Goal: Task Accomplishment & Management: Complete application form

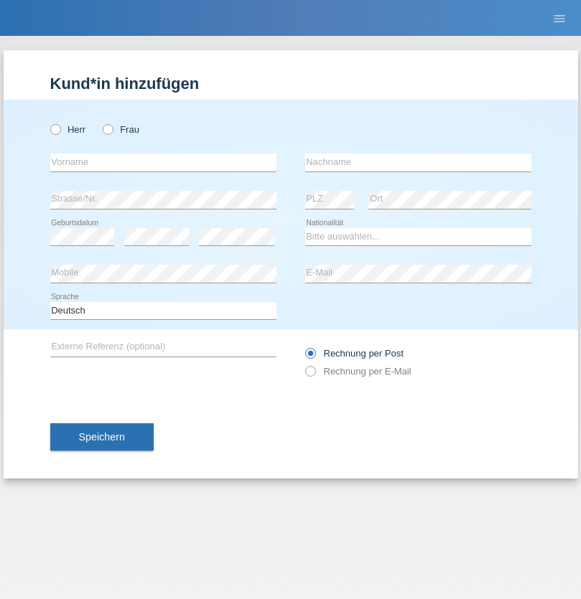
radio input "true"
click at [163, 162] on input "text" at bounding box center [163, 163] width 226 height 18
type input "Ganaj"
click at [418, 162] on input "text" at bounding box center [418, 163] width 226 height 18
type input "Fadil"
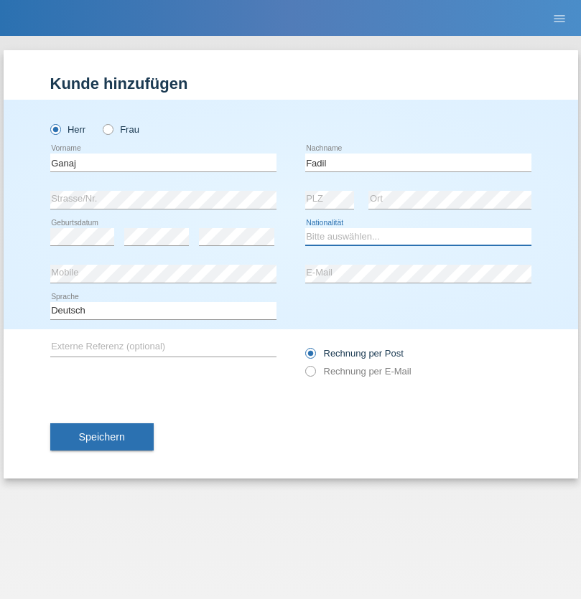
select select "XK"
select select "C"
select select "10"
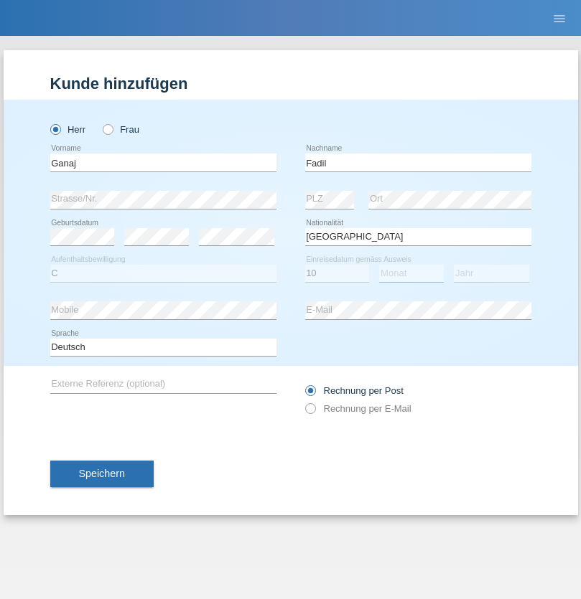
select select "08"
select select "2021"
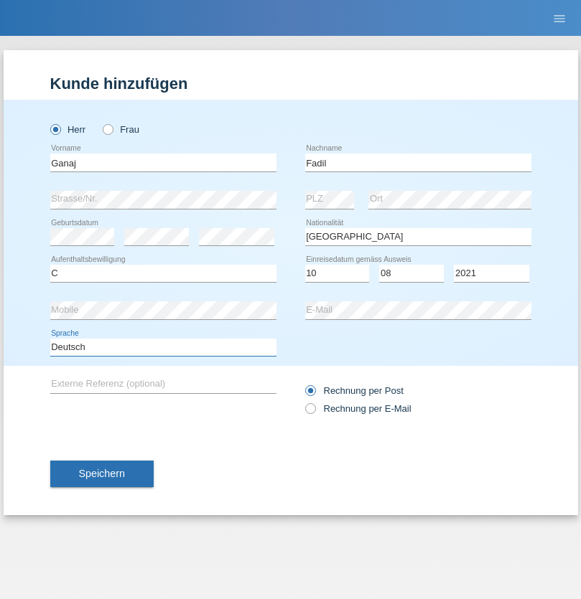
select select "en"
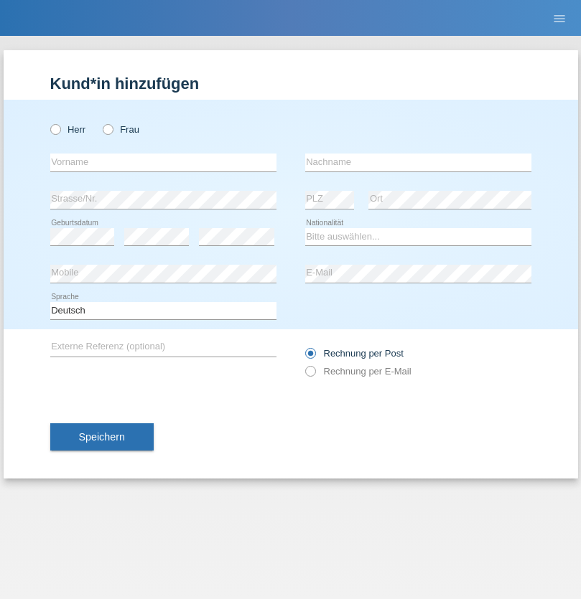
radio input "true"
click at [163, 162] on input "text" at bounding box center [163, 163] width 226 height 18
type input "Ibrahim"
click at [418, 162] on input "text" at bounding box center [418, 163] width 226 height 18
type input "Muja"
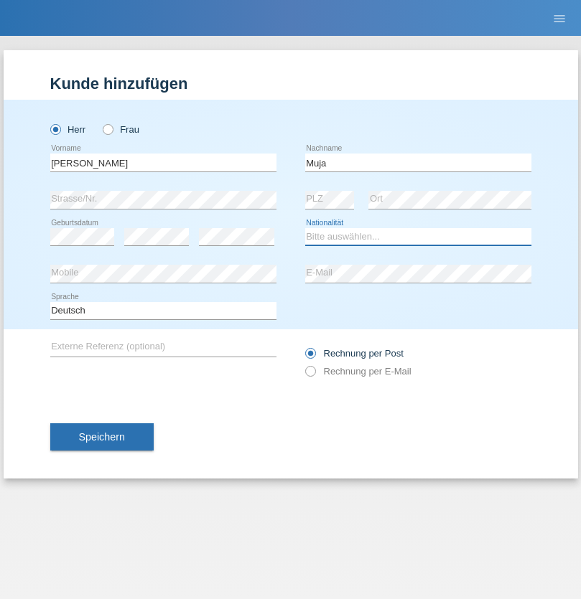
select select "XK"
select select "C"
select select "03"
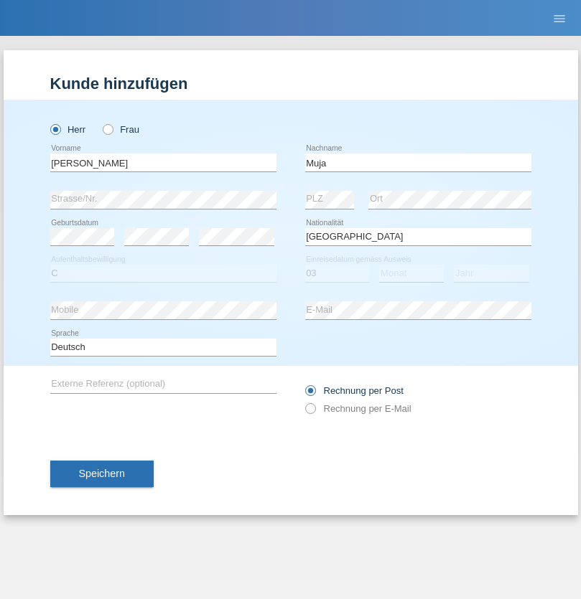
select select "07"
select select "2021"
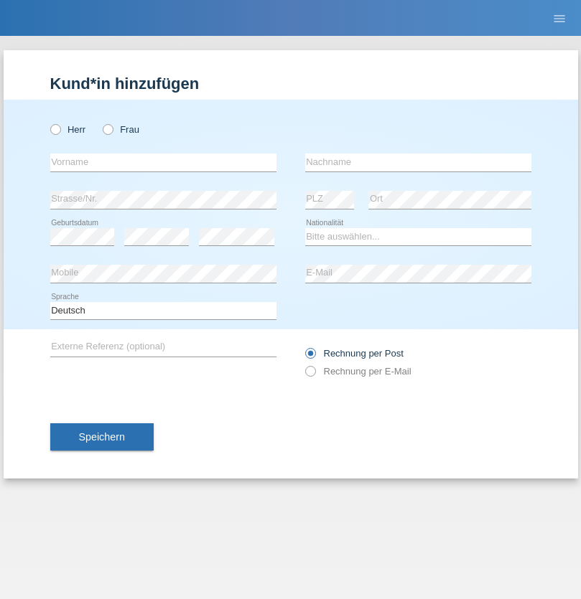
radio input "true"
click at [163, 162] on input "text" at bounding box center [163, 163] width 226 height 18
type input "Thomas"
click at [418, 162] on input "text" at bounding box center [418, 163] width 226 height 18
type input "Berger"
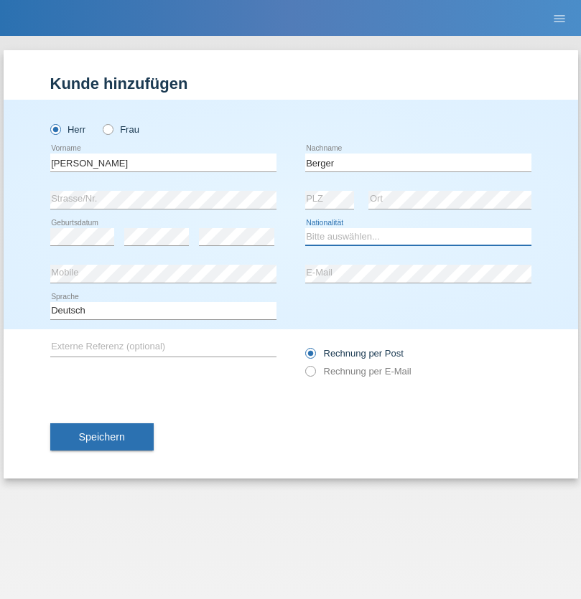
select select "CH"
radio input "true"
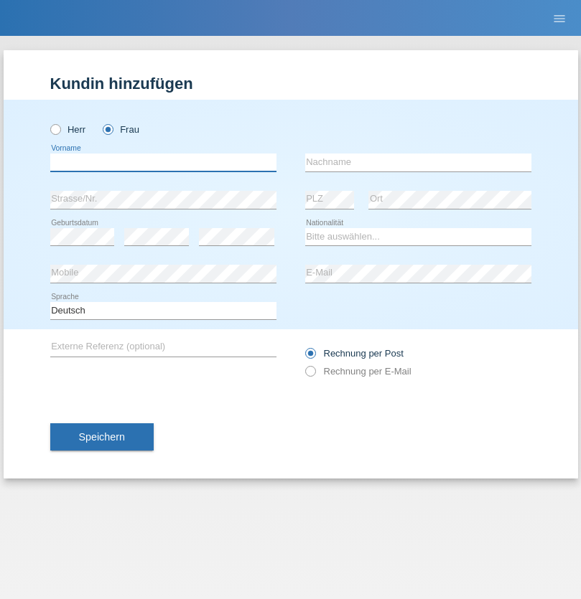
click at [163, 162] on input "text" at bounding box center [163, 163] width 226 height 18
type input "Teixeira da Silva Moço"
click at [418, 162] on input "text" at bounding box center [418, 163] width 226 height 18
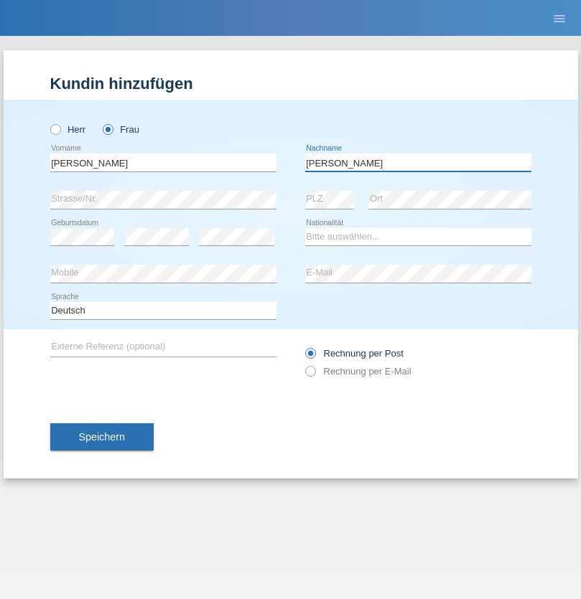
type input "Paula"
select select "PT"
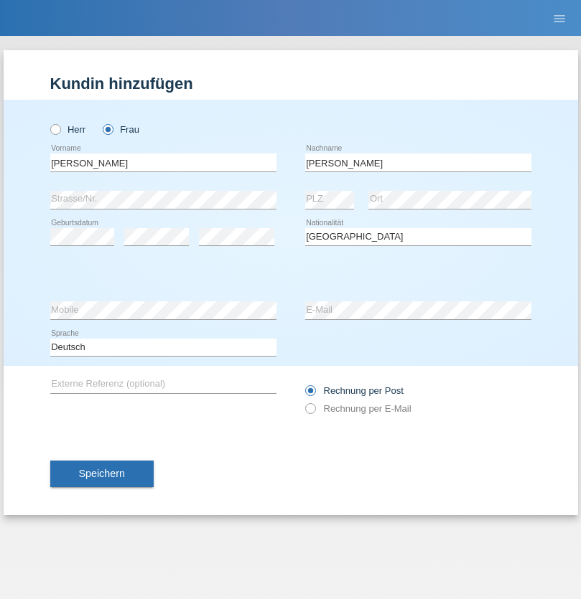
select select "C"
select select "28"
select select "03"
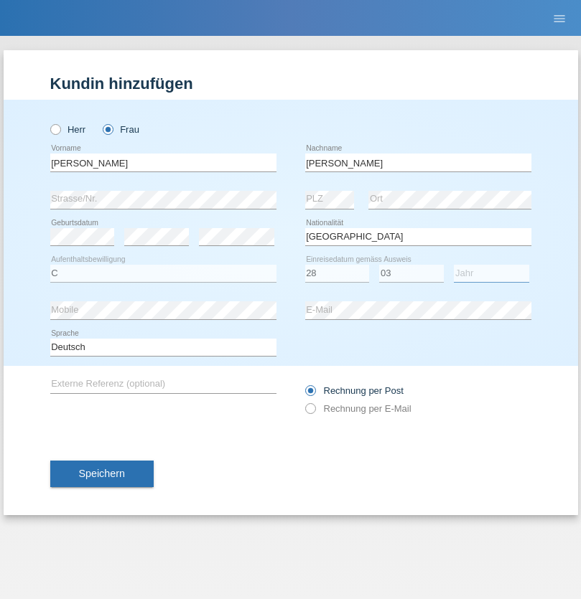
select select "2005"
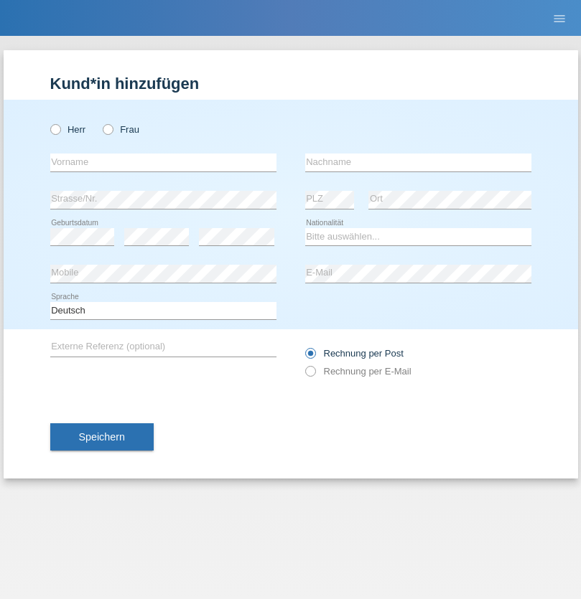
radio input "true"
click at [163, 162] on input "text" at bounding box center [163, 163] width 226 height 18
type input "Teklay"
click at [418, 162] on input "text" at bounding box center [418, 163] width 226 height 18
type input "Fiori"
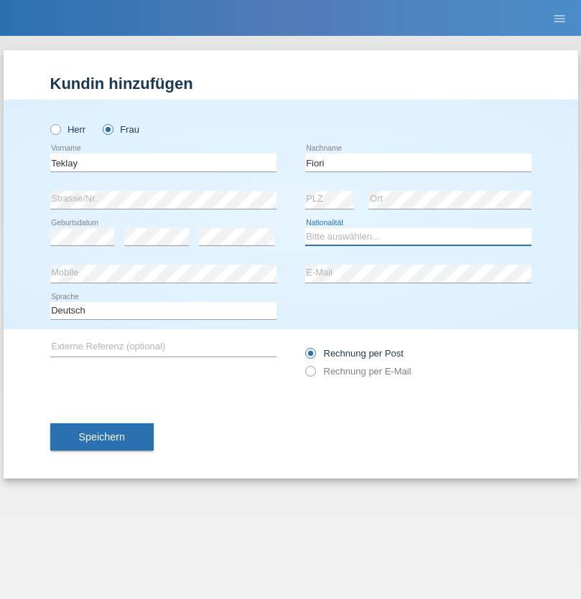
select select "ER"
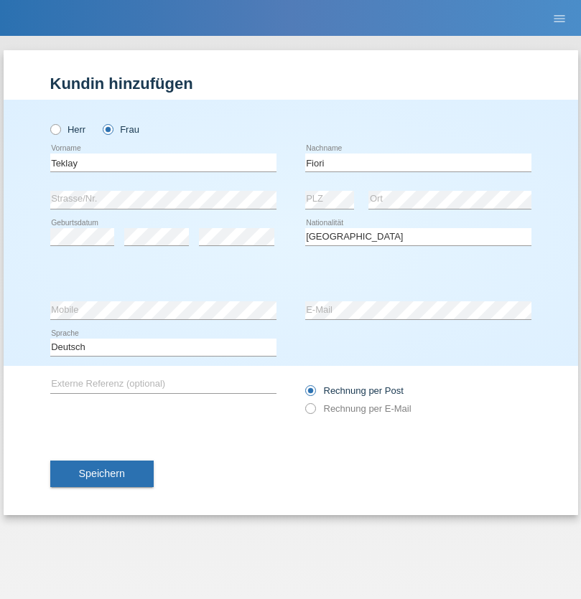
select select "C"
select select "10"
select select "08"
select select "2021"
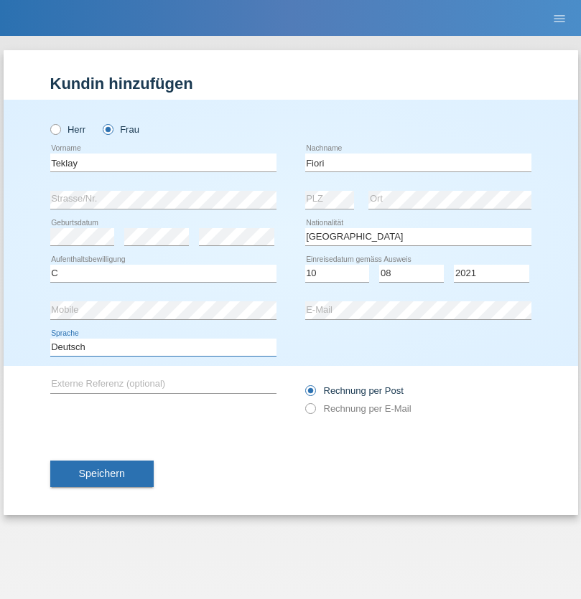
select select "en"
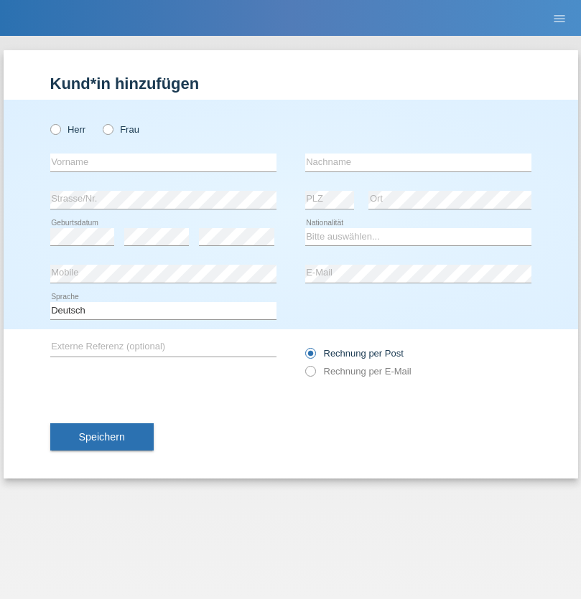
radio input "true"
click at [163, 162] on input "text" at bounding box center [163, 163] width 226 height 18
type input "Sadia"
click at [418, 162] on input "text" at bounding box center [418, 163] width 226 height 18
type input "Nejmaoui"
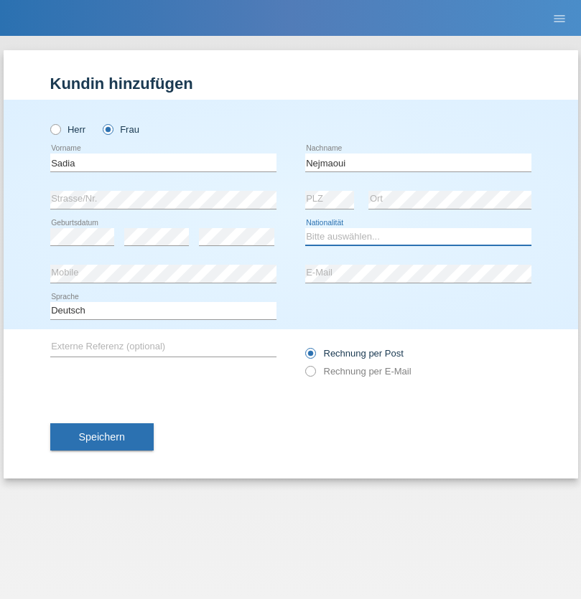
select select "MA"
select select "C"
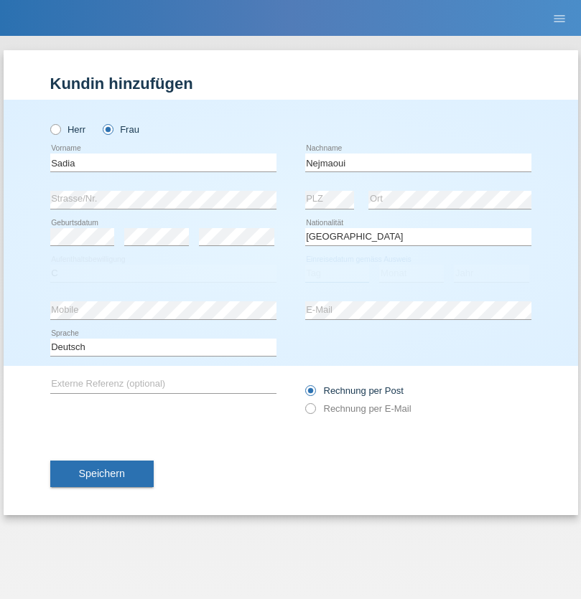
select select "01"
select select "06"
select select "1964"
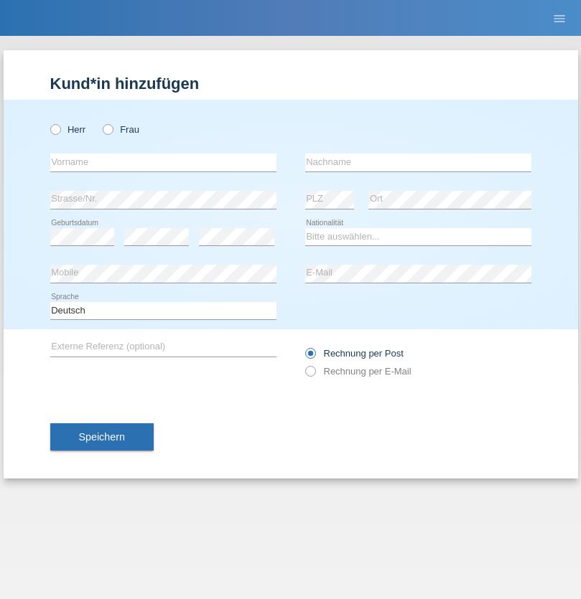
radio input "true"
click at [163, 162] on input "text" at bounding box center [163, 163] width 226 height 18
type input "[PERSON_NAME]"
click at [418, 162] on input "text" at bounding box center [418, 163] width 226 height 18
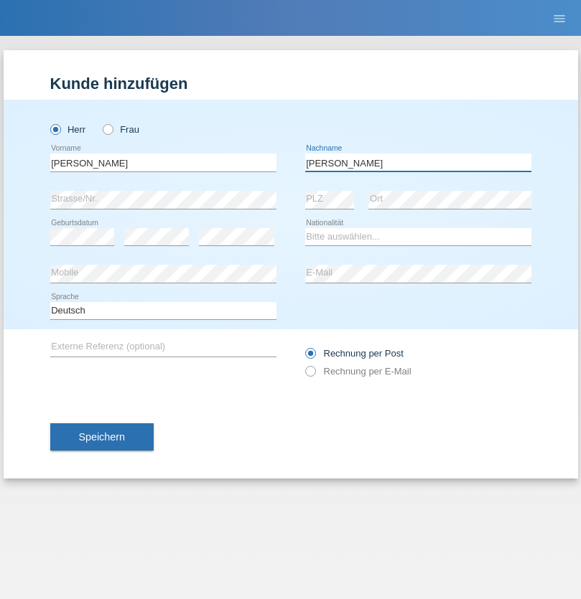
type input "[PERSON_NAME]"
select select "CH"
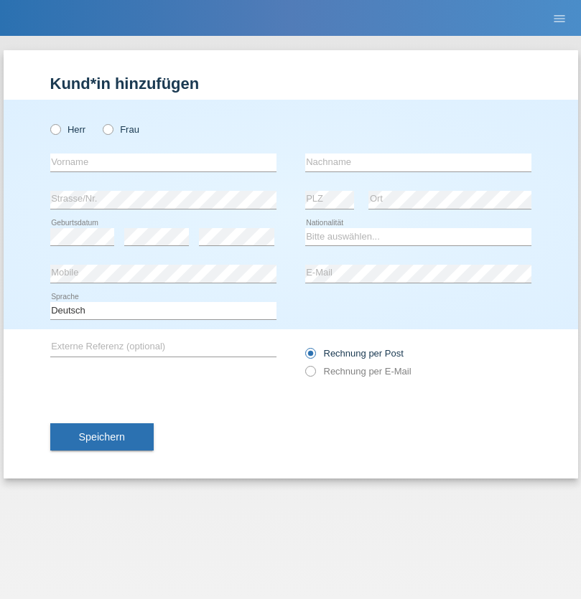
radio input "true"
click at [163, 162] on input "text" at bounding box center [163, 163] width 226 height 18
type input "Thivagaran"
click at [418, 162] on input "text" at bounding box center [418, 163] width 226 height 18
type input "Selvanayagam"
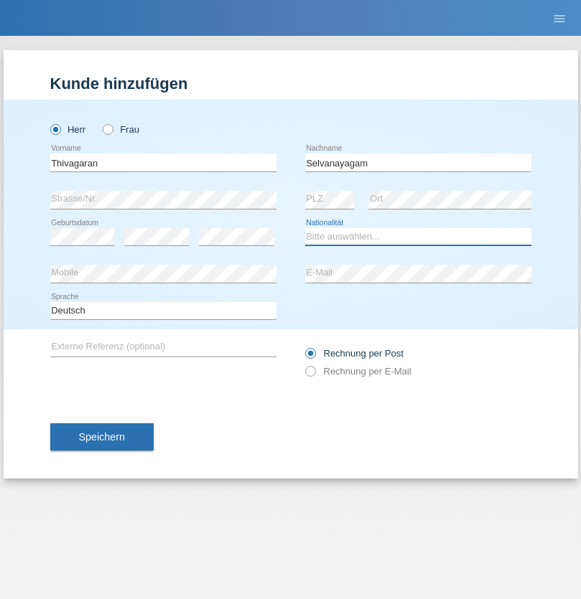
select select "LK"
select select "C"
select select "23"
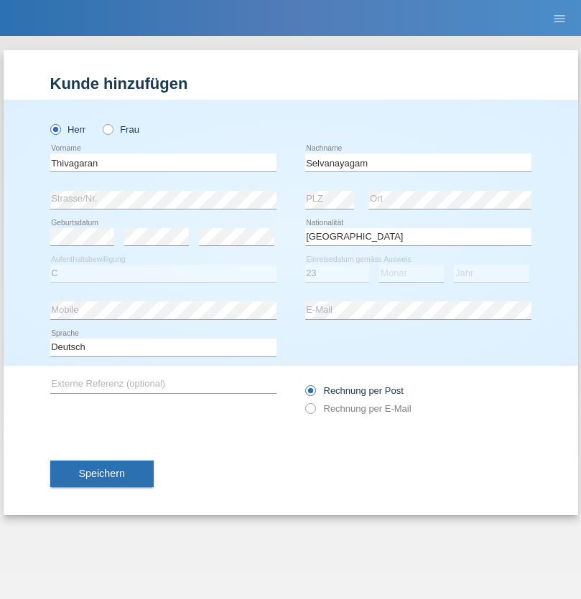
select select "03"
select select "2021"
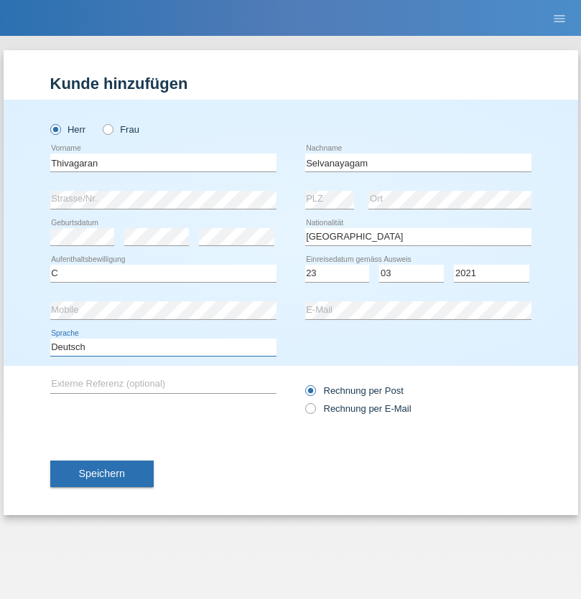
select select "en"
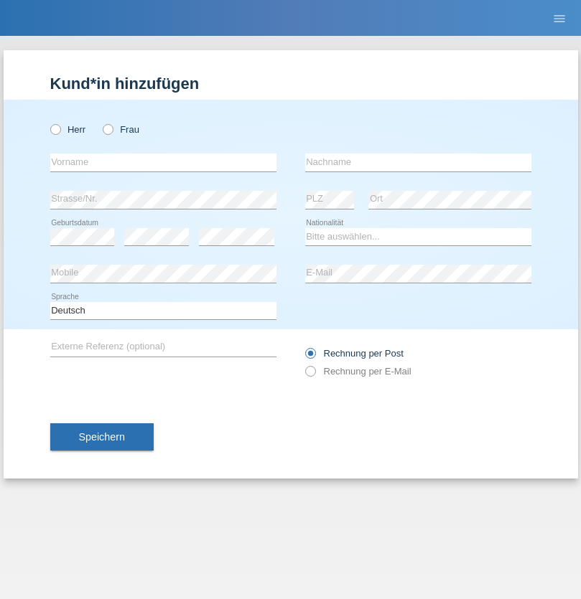
radio input "true"
click at [163, 162] on input "text" at bounding box center [163, 163] width 226 height 18
type input "Monika"
click at [418, 162] on input "text" at bounding box center [418, 163] width 226 height 18
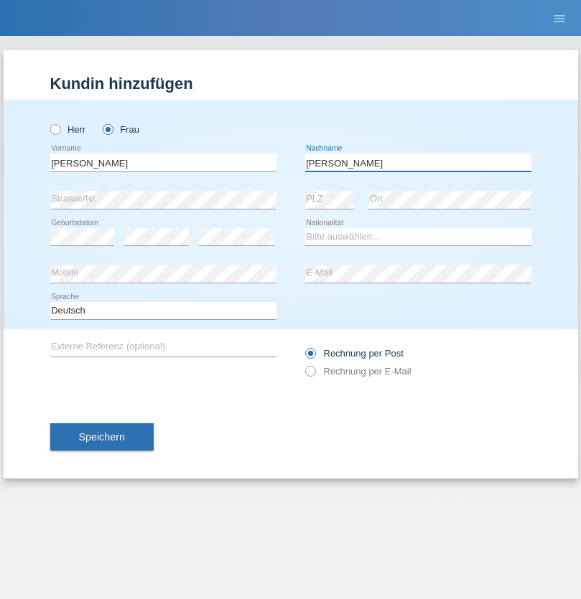
type input "Keller"
select select "CH"
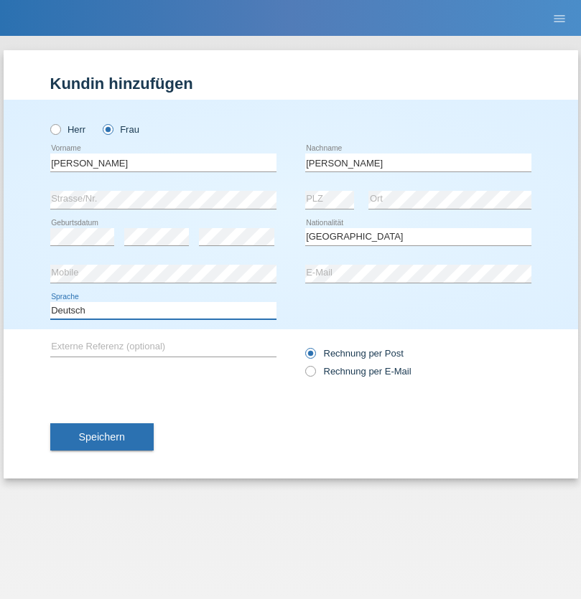
select select "en"
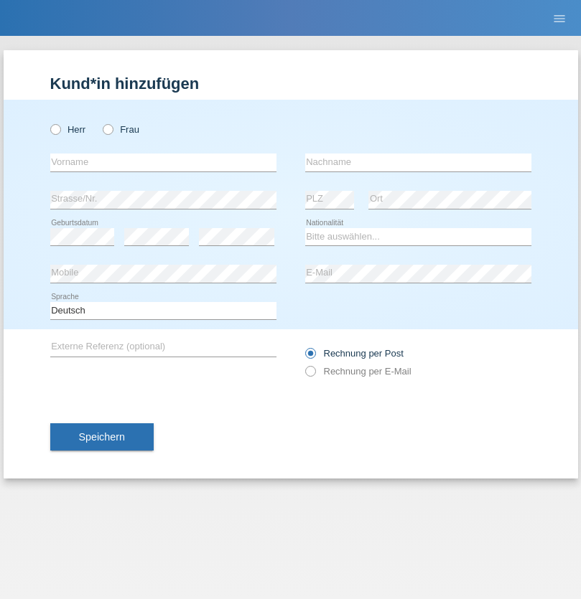
radio input "true"
click at [163, 162] on input "text" at bounding box center [163, 163] width 226 height 18
type input "Tymur"
click at [418, 162] on input "text" at bounding box center [418, 163] width 226 height 18
type input "Hunderchuk"
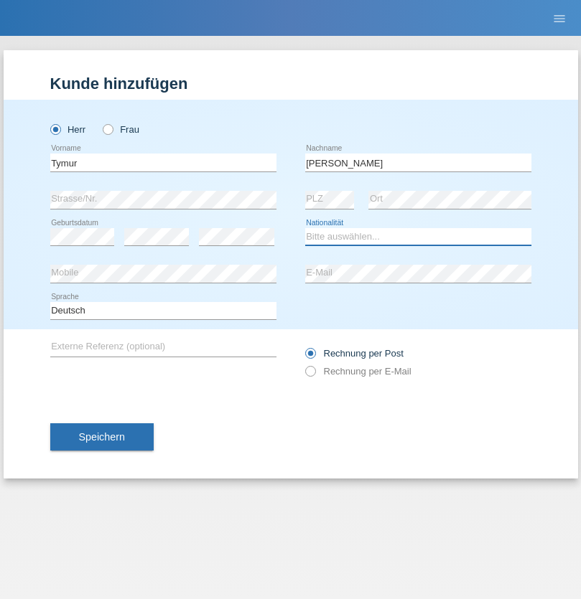
select select "UA"
select select "C"
select select "20"
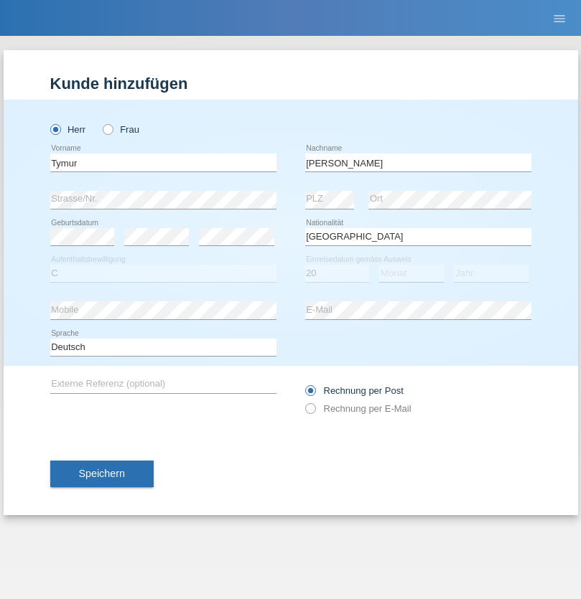
select select "08"
select select "2021"
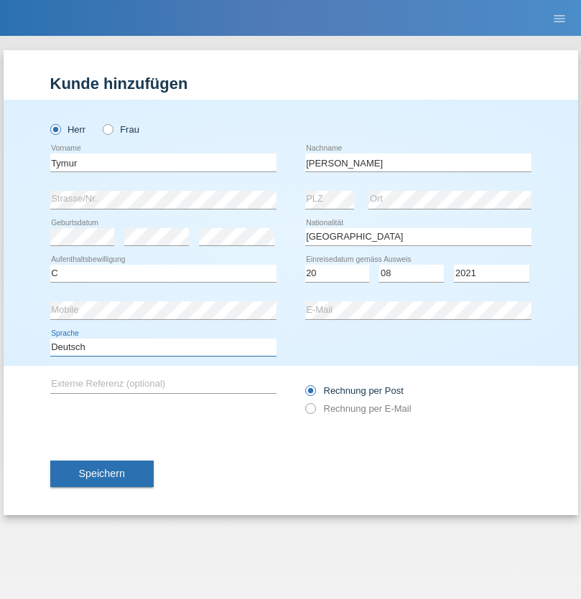
select select "en"
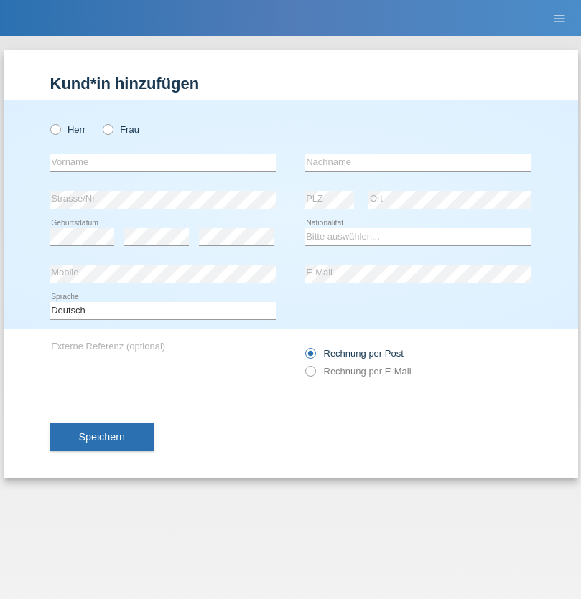
radio input "true"
click at [163, 162] on input "text" at bounding box center [163, 163] width 226 height 18
type input "Tymur"
click at [418, 162] on input "text" at bounding box center [418, 163] width 226 height 18
type input "Hunderchuj"
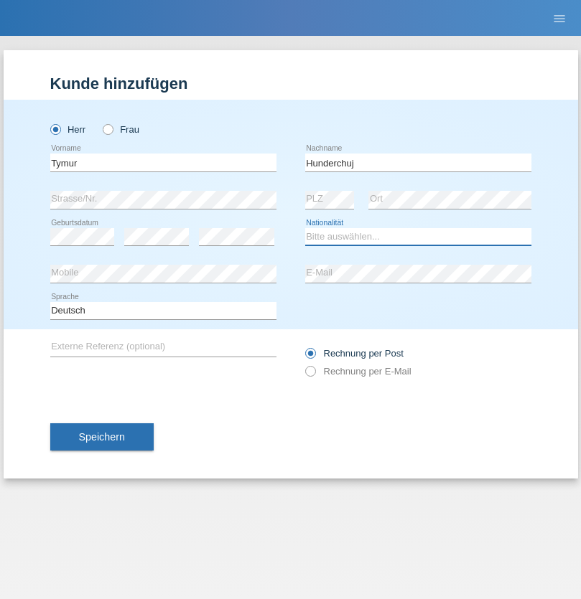
select select "UA"
select select "C"
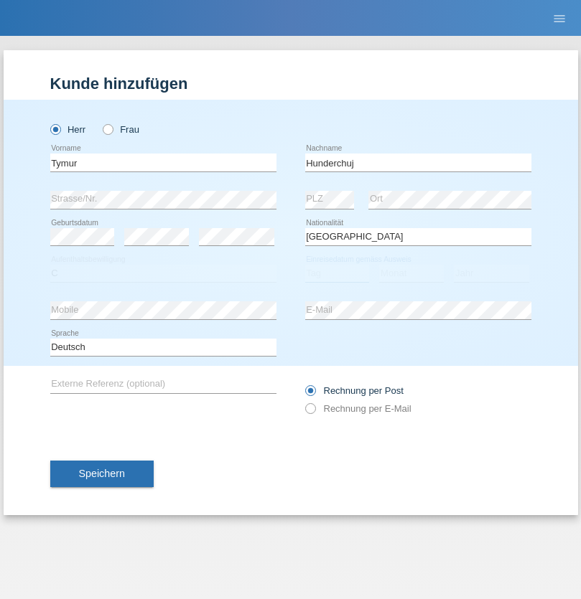
select select "20"
select select "08"
select select "2021"
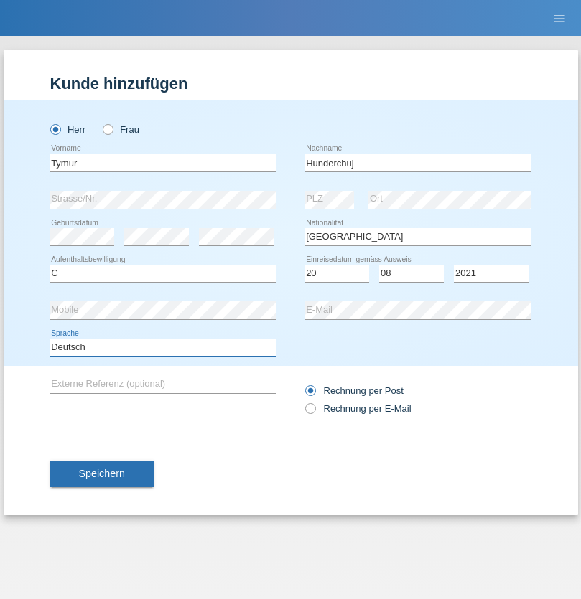
select select "en"
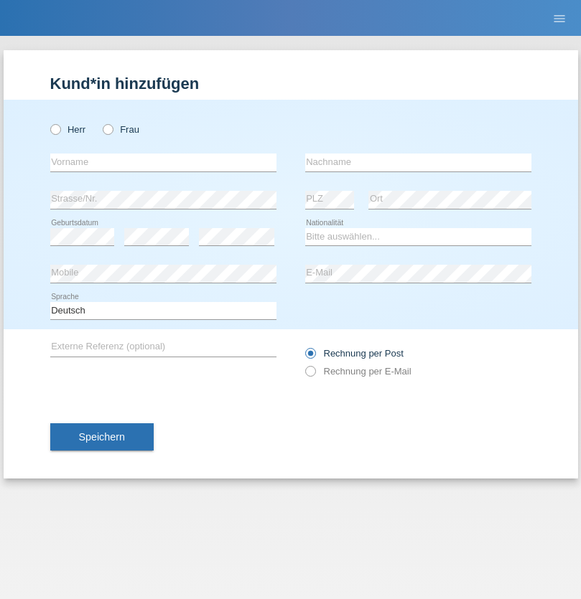
radio input "true"
click at [163, 162] on input "text" at bounding box center [163, 163] width 226 height 18
type input "Dominik"
click at [418, 162] on input "text" at bounding box center [418, 163] width 226 height 18
type input "Tropp"
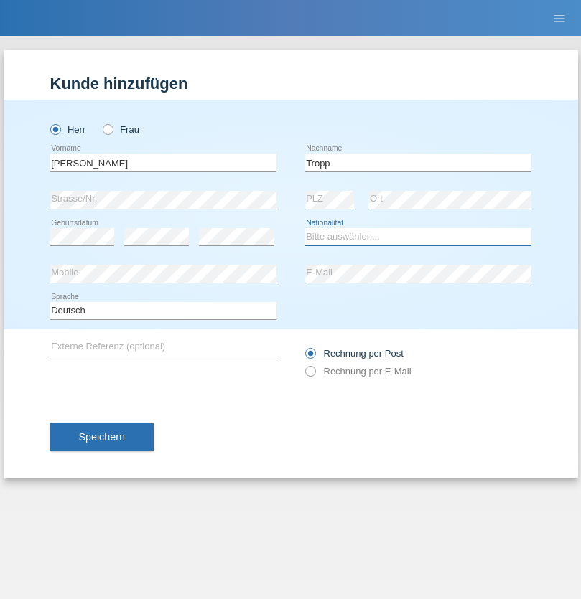
select select "SK"
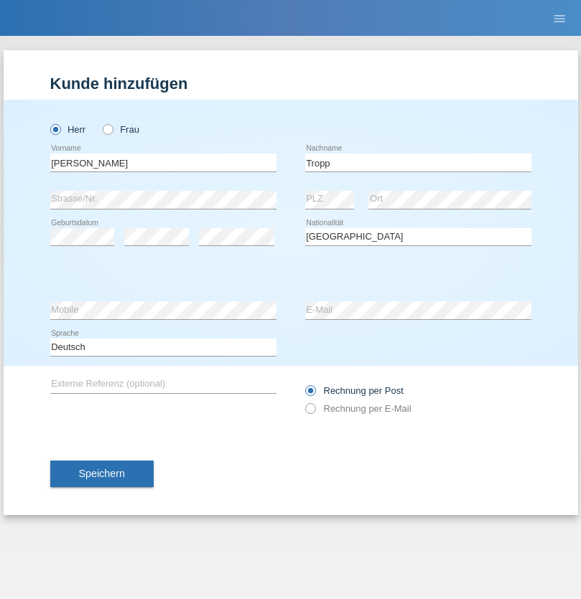
select select "C"
select select "10"
select select "08"
select select "2021"
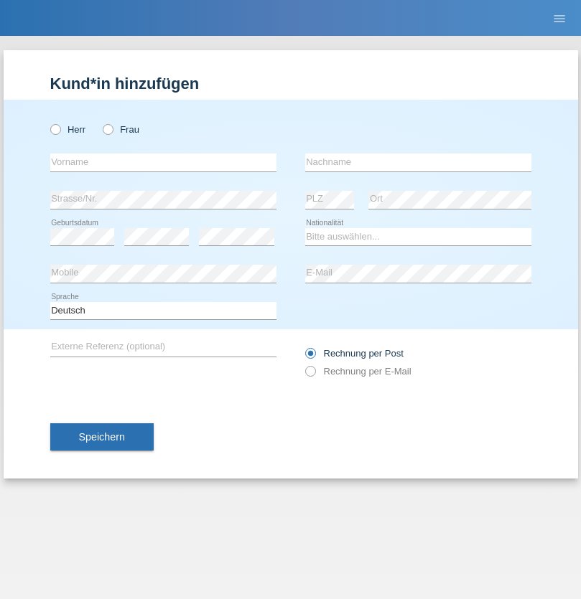
radio input "true"
click at [163, 162] on input "text" at bounding box center [163, 163] width 226 height 18
type input "[PERSON_NAME]"
click at [418, 162] on input "text" at bounding box center [418, 163] width 226 height 18
type input "Ringle"
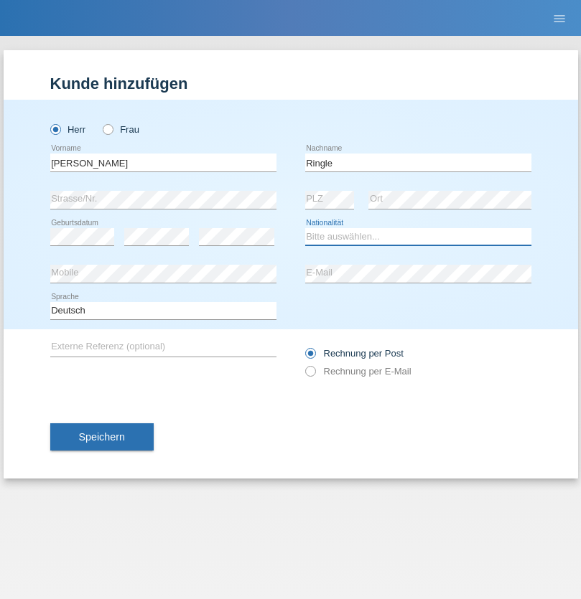
select select "DE"
select select "C"
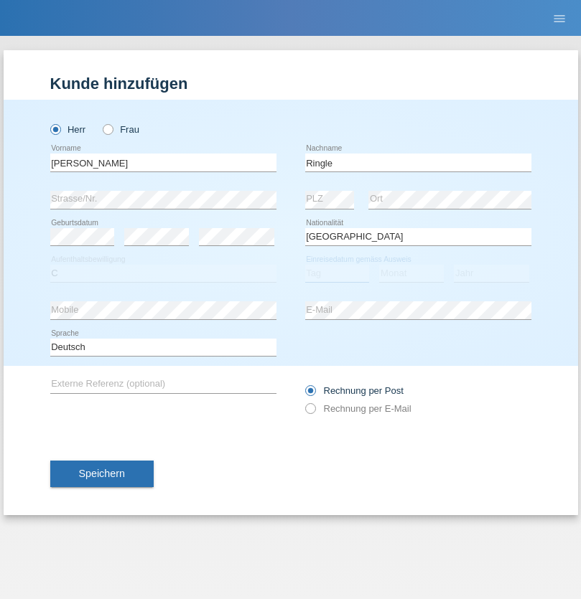
select select "06"
select select "01"
select select "2021"
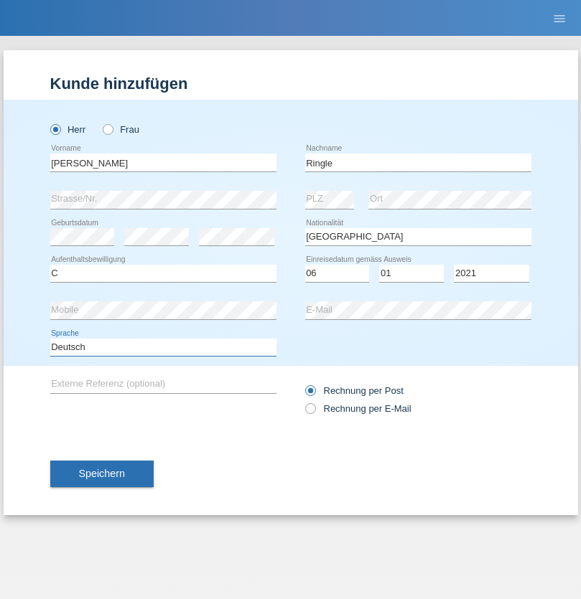
select select "en"
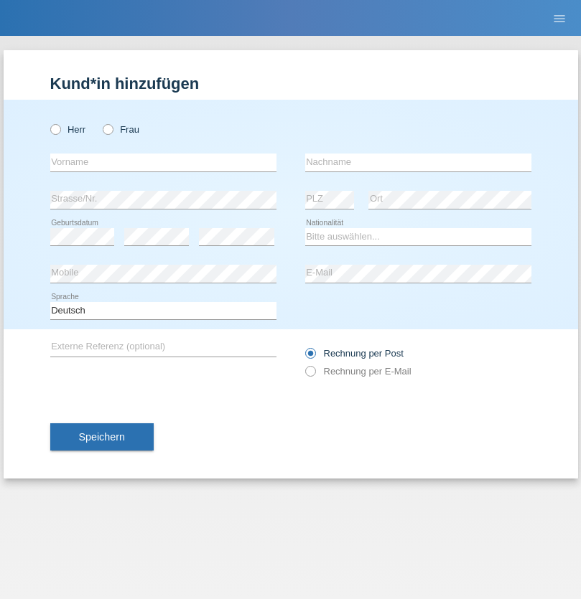
radio input "true"
click at [163, 162] on input "text" at bounding box center [163, 163] width 226 height 18
type input "Junior"
click at [418, 162] on input "text" at bounding box center [418, 163] width 226 height 18
type input "[PERSON_NAME]"
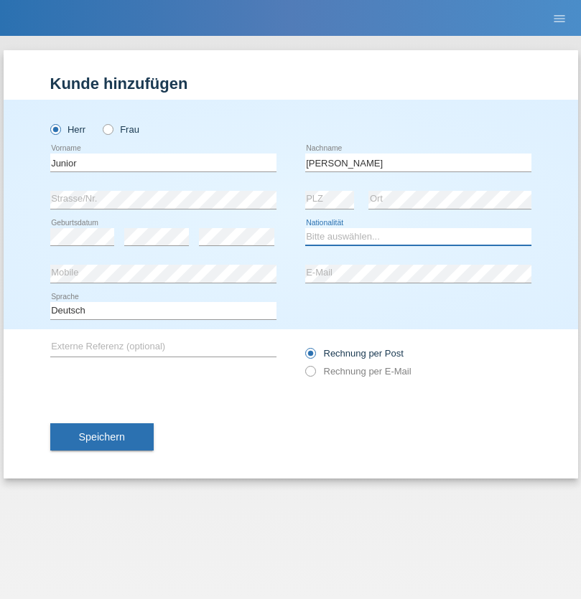
select select "CH"
radio input "true"
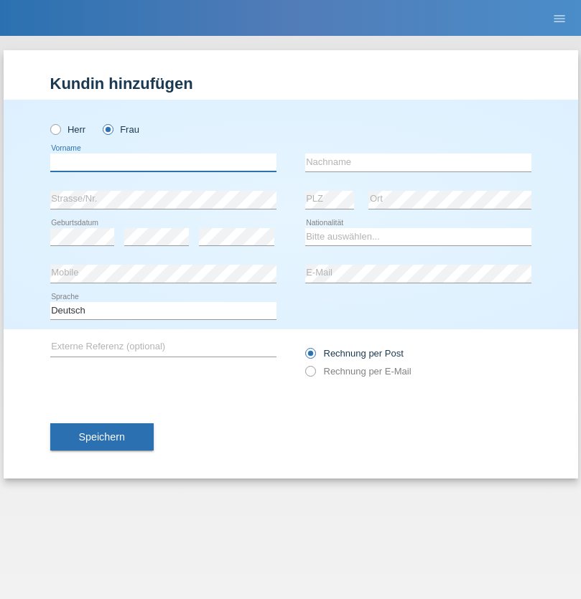
click at [163, 162] on input "text" at bounding box center [163, 163] width 226 height 18
type input "Maria Fernanda"
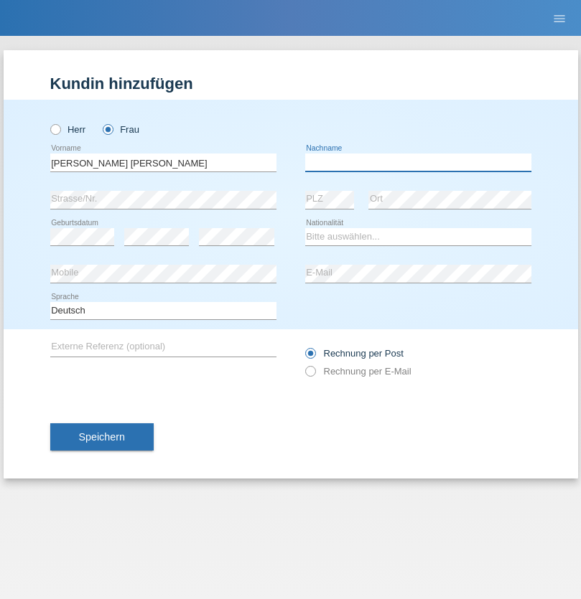
click at [418, 162] on input "text" at bounding box center [418, 163] width 226 height 18
type input "Knusel Campillo"
select select "CH"
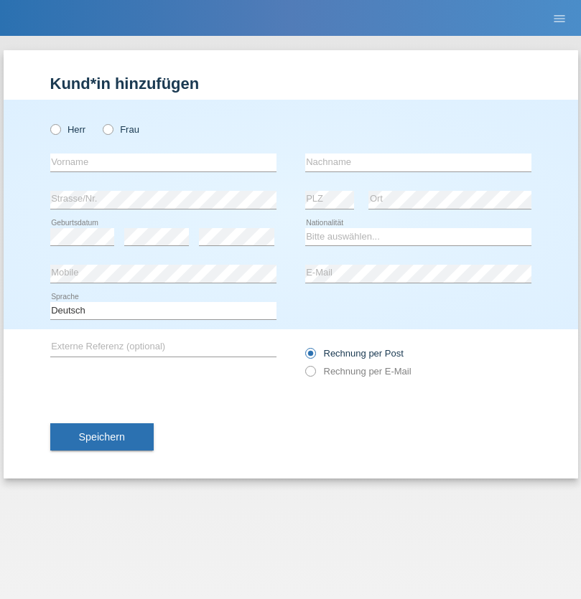
radio input "true"
click at [163, 162] on input "text" at bounding box center [163, 163] width 226 height 18
type input "Beqiri"
click at [418, 162] on input "text" at bounding box center [418, 163] width 226 height 18
type input "Shpresa"
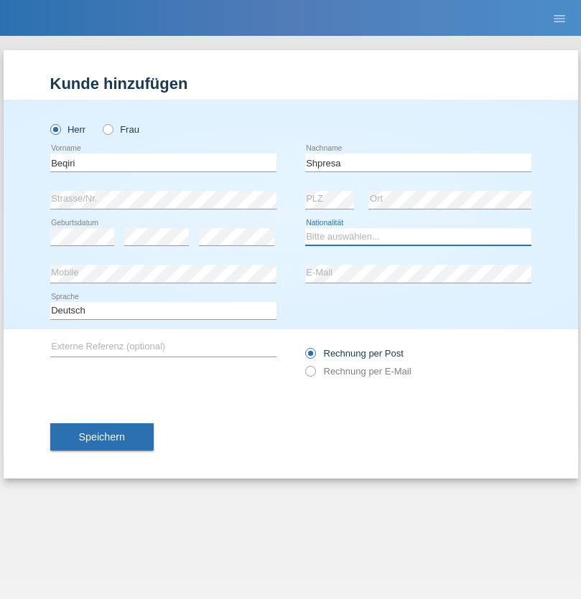
select select "XK"
select select "C"
select select "08"
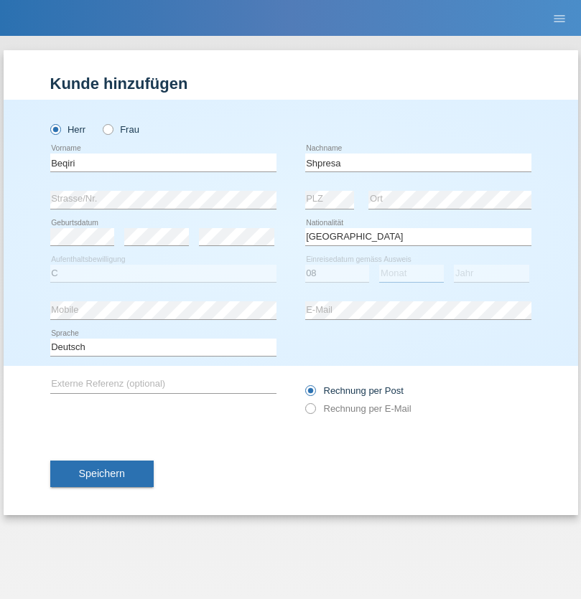
select select "02"
select select "1979"
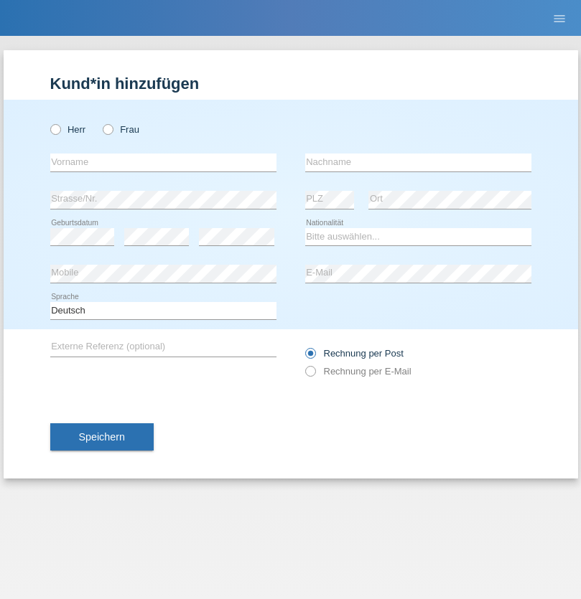
radio input "true"
click at [163, 162] on input "text" at bounding box center [163, 163] width 226 height 18
type input "[PERSON_NAME]"
click at [418, 162] on input "text" at bounding box center [418, 163] width 226 height 18
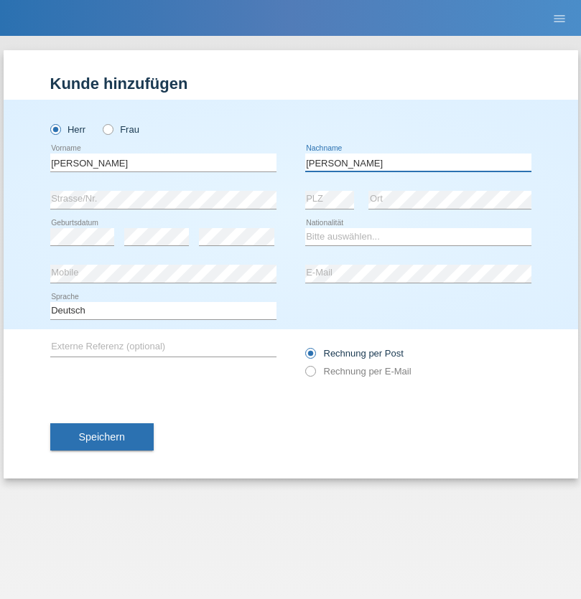
type input "[PERSON_NAME]"
select select "CH"
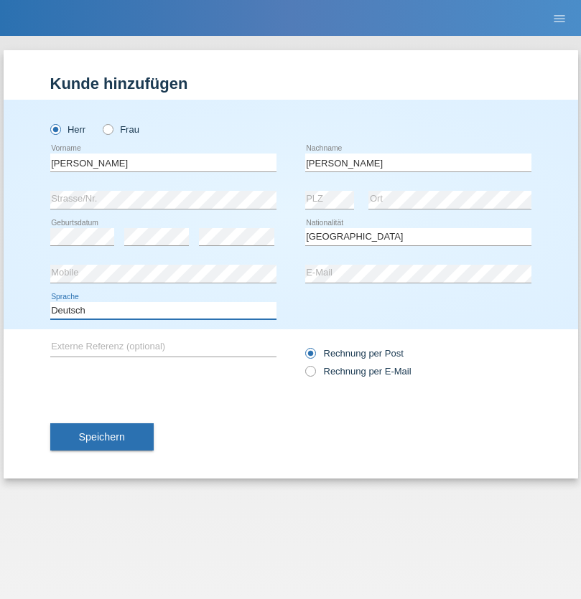
select select "en"
